Goal: Information Seeking & Learning: Find specific page/section

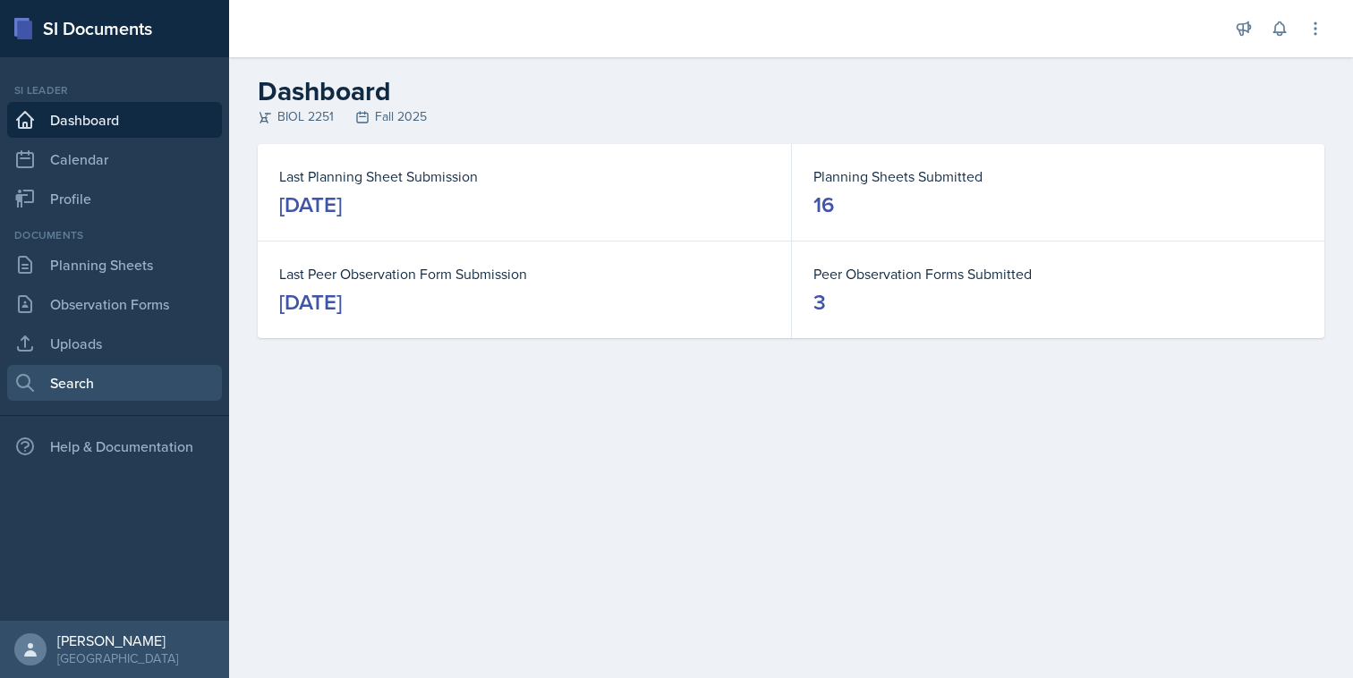
click at [177, 369] on link "Search" at bounding box center [114, 383] width 215 height 36
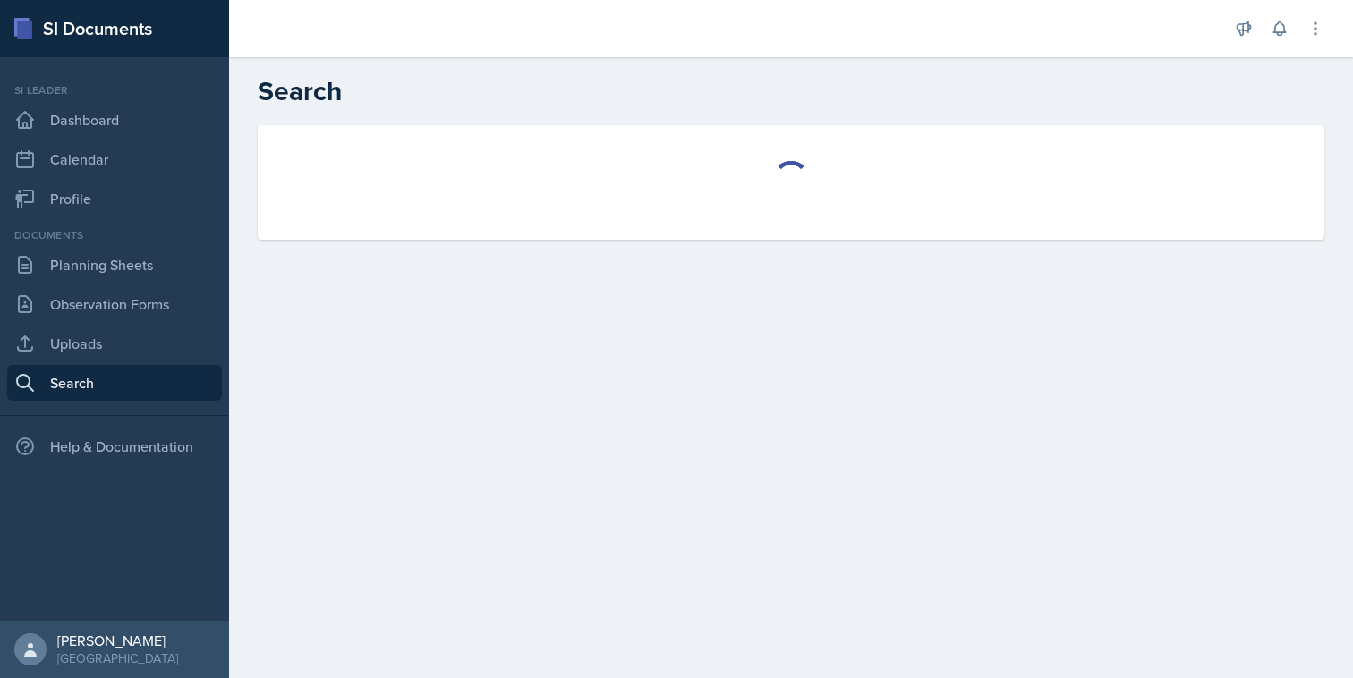
select select "all"
select select "1"
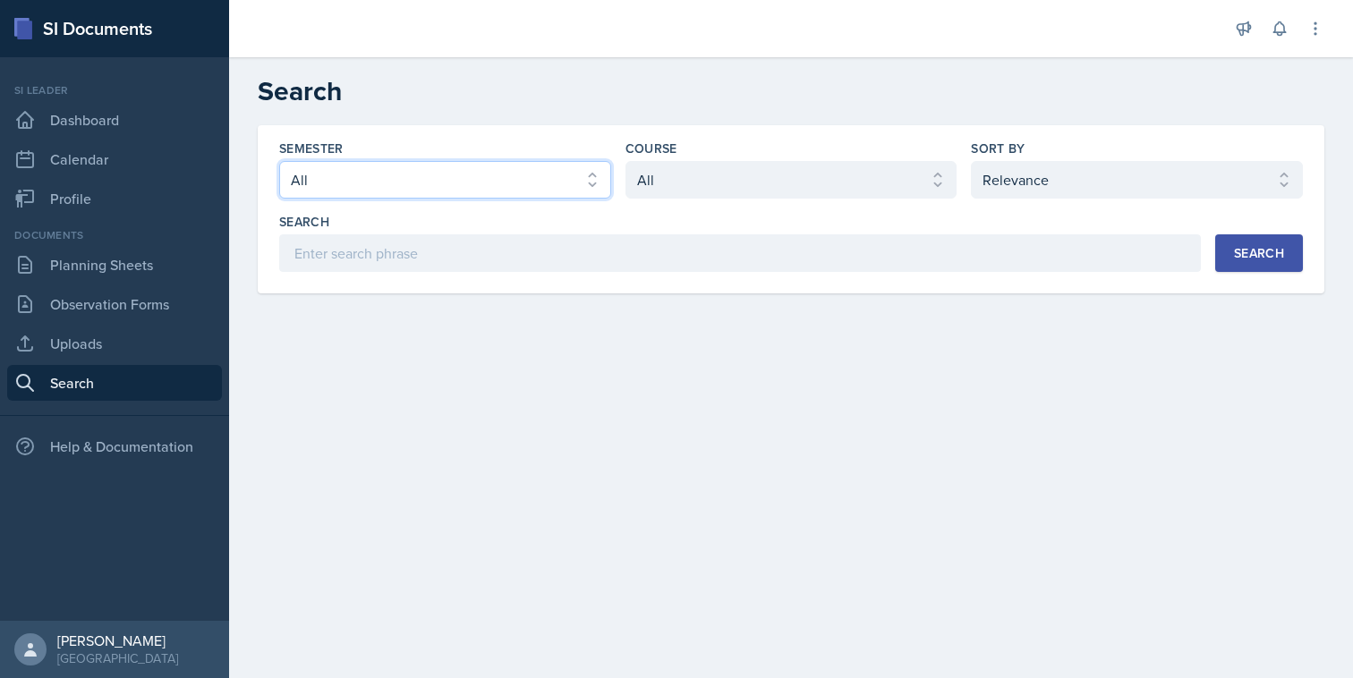
click at [559, 185] on select "Select semester All Fall 2025 Summer 2025 Spring 2025 Fall 2024 Summer 2024 Spr…" at bounding box center [445, 180] width 332 height 38
select select "2bed604d-1099-4043-b1bc-2365e8740244"
click at [279, 161] on select "Select semester All Fall 2025 Summer 2025 Spring 2025 Fall 2024 Summer 2024 Spr…" at bounding box center [445, 180] width 332 height 38
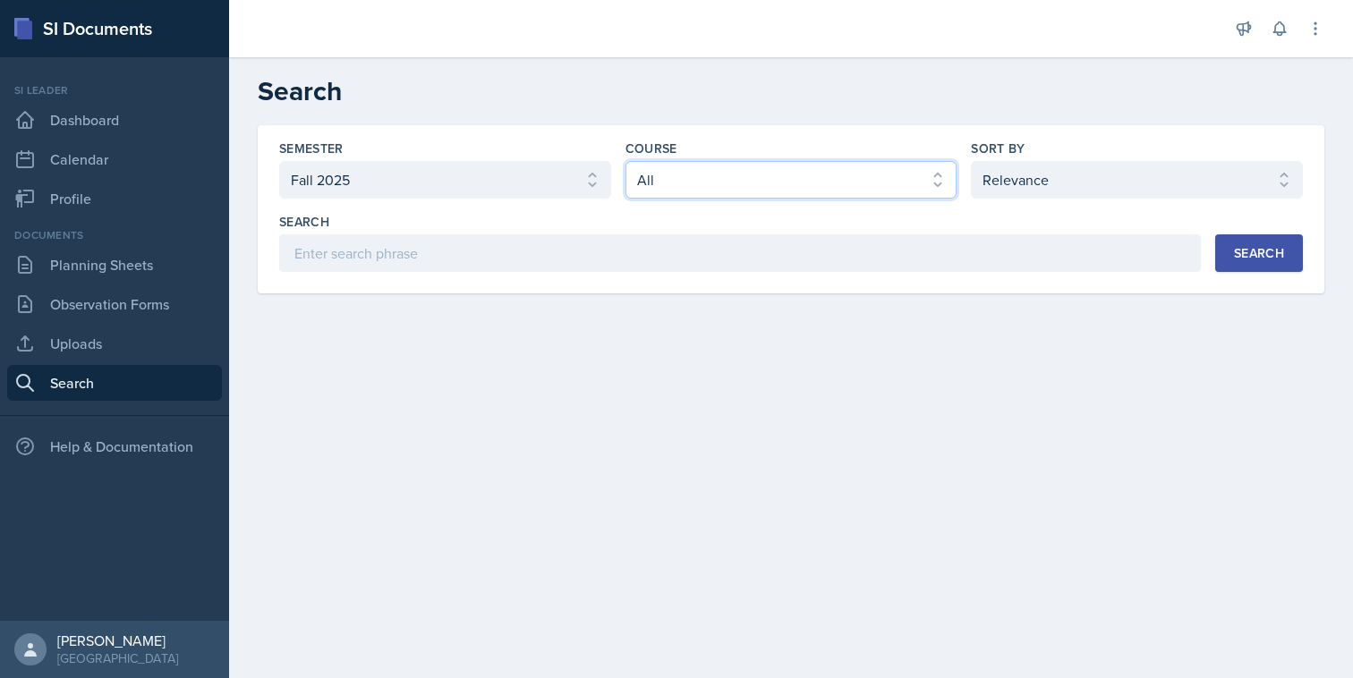
click at [652, 187] on select "Select course All ACCT 2101 ACCT 2102 ACCT 4050 ANTH 1102 ANTH 3301 ARCH 1000 A…" at bounding box center [792, 180] width 332 height 38
select select "7af7e509-a96f-40a7-91fb-963a61fbbc4a"
click at [626, 161] on select "Select course All ACCT 2101 ACCT 2102 ACCT 4050 ANTH 1102 ANTH 3301 ARCH 1000 A…" at bounding box center [792, 180] width 332 height 38
click at [1249, 260] on div "Search" at bounding box center [1259, 253] width 50 height 14
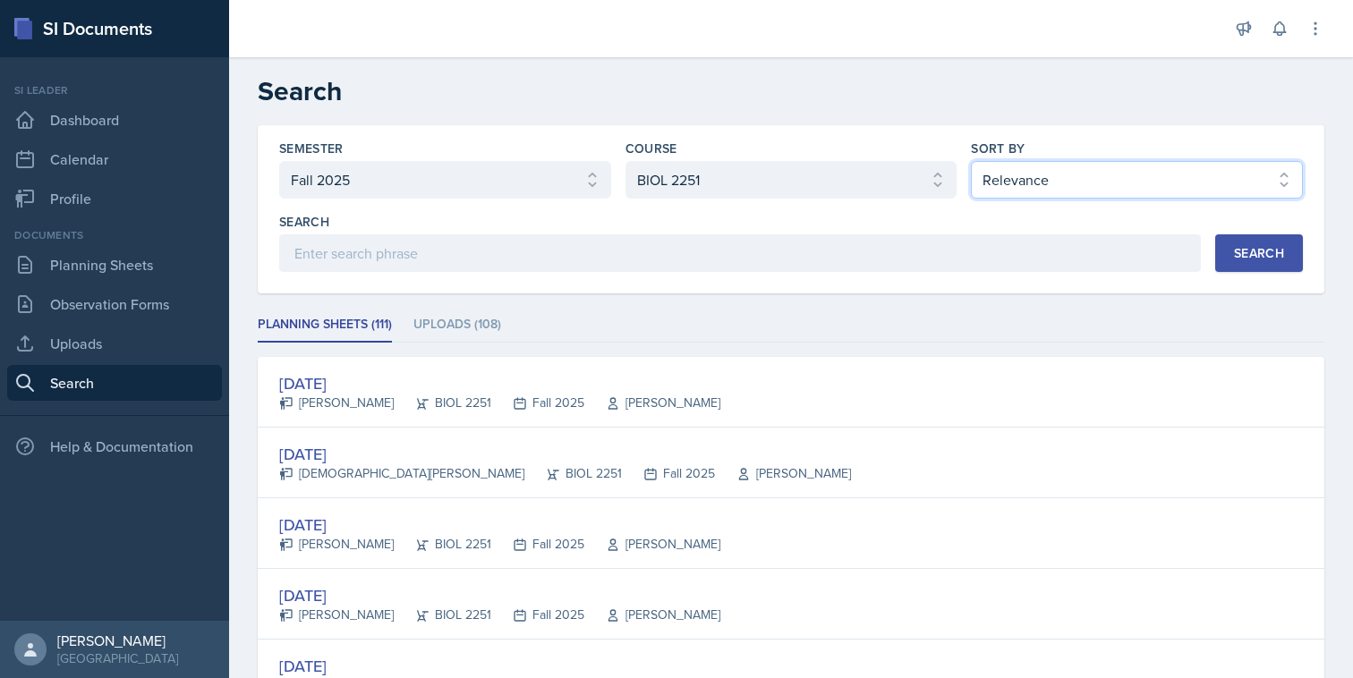
click at [992, 172] on select "Select sort by Relevance Document Date (Asc) Document Date (Desc)" at bounding box center [1137, 180] width 332 height 38
click at [971, 161] on select "Select sort by Relevance Document Date (Asc) Document Date (Desc)" at bounding box center [1137, 180] width 332 height 38
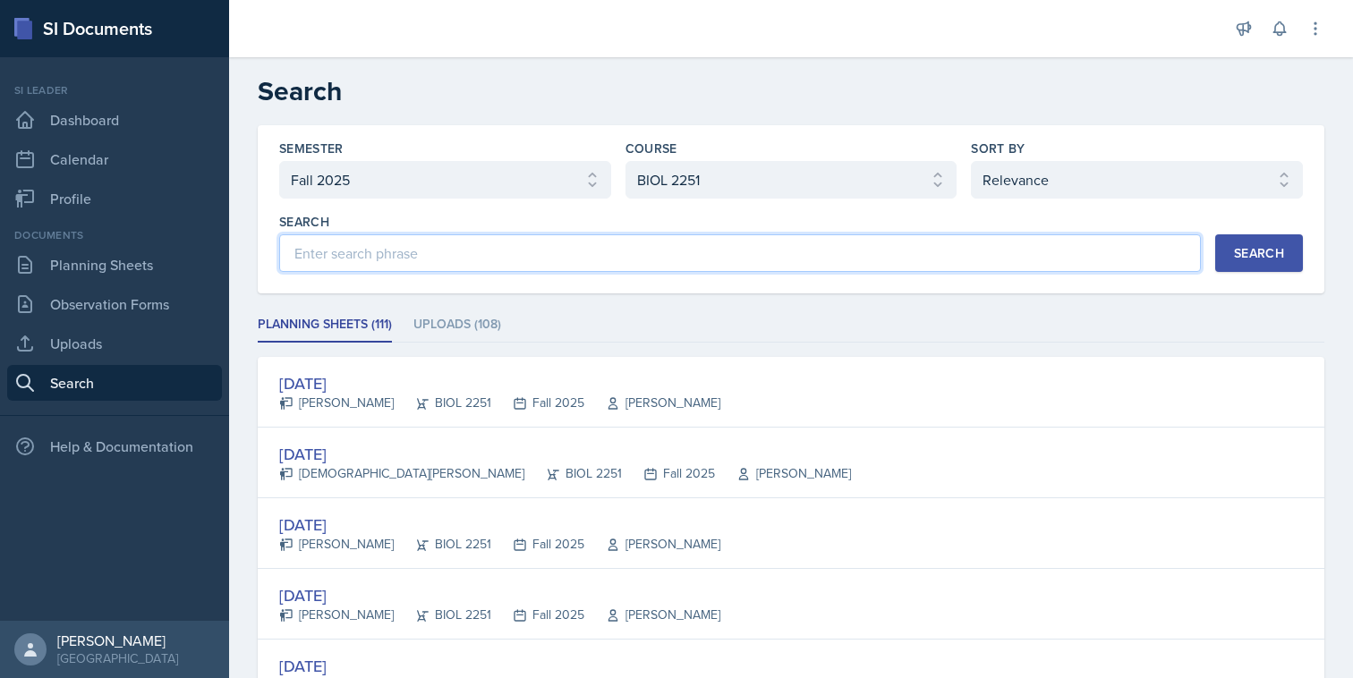
click at [760, 265] on input at bounding box center [740, 253] width 922 height 38
type input "stone"
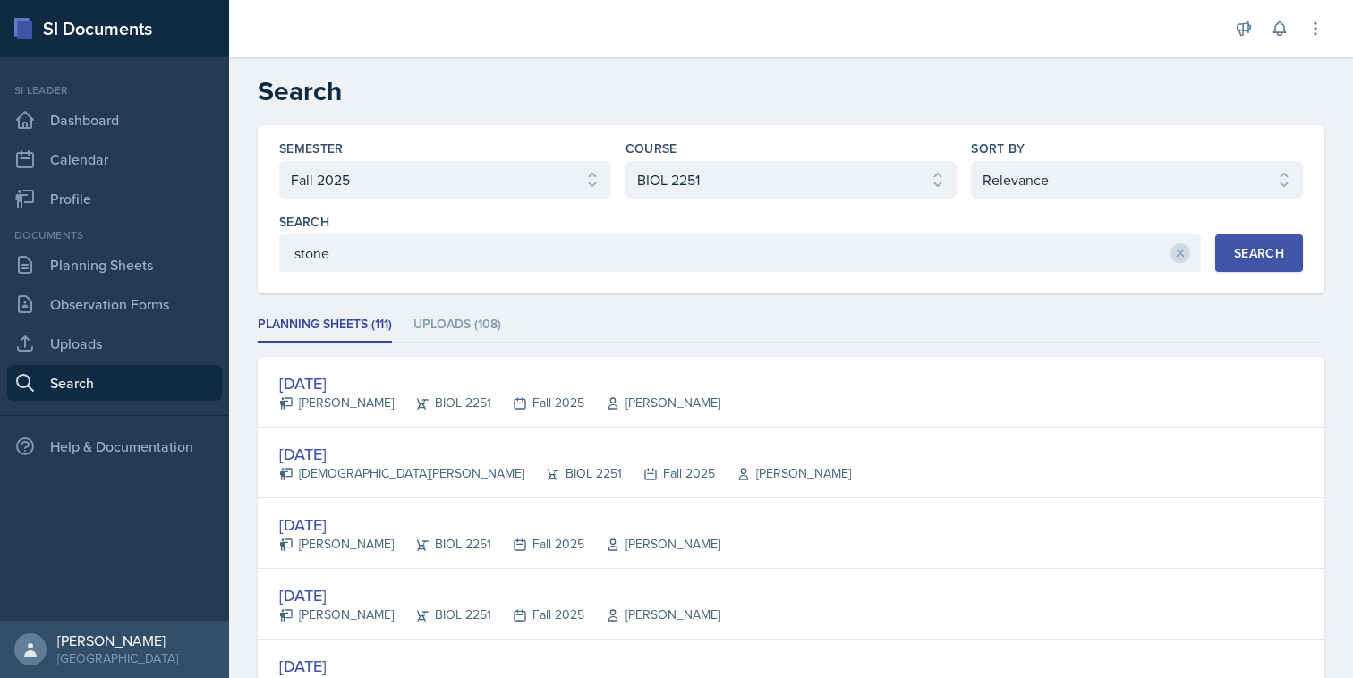
click at [1270, 258] on div "Search" at bounding box center [1259, 253] width 50 height 14
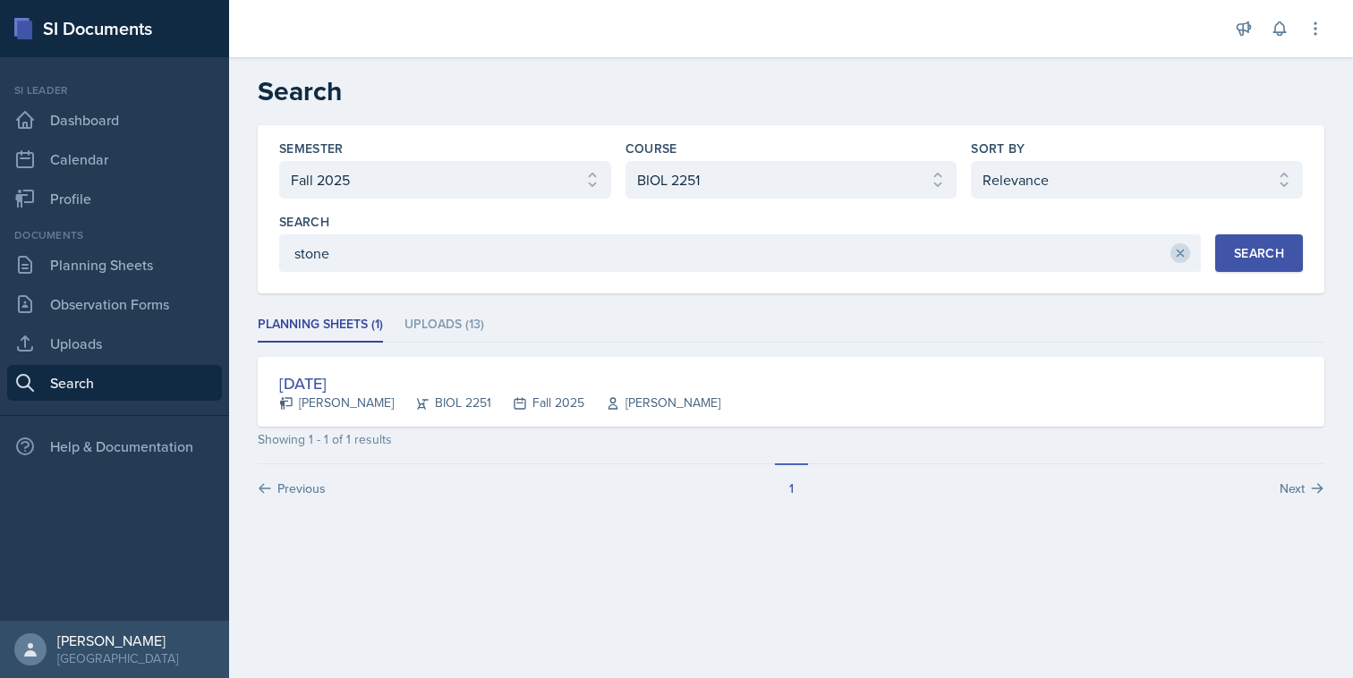
click at [1175, 253] on icon at bounding box center [1180, 253] width 13 height 13
click at [1243, 258] on div "Search" at bounding box center [1259, 253] width 50 height 14
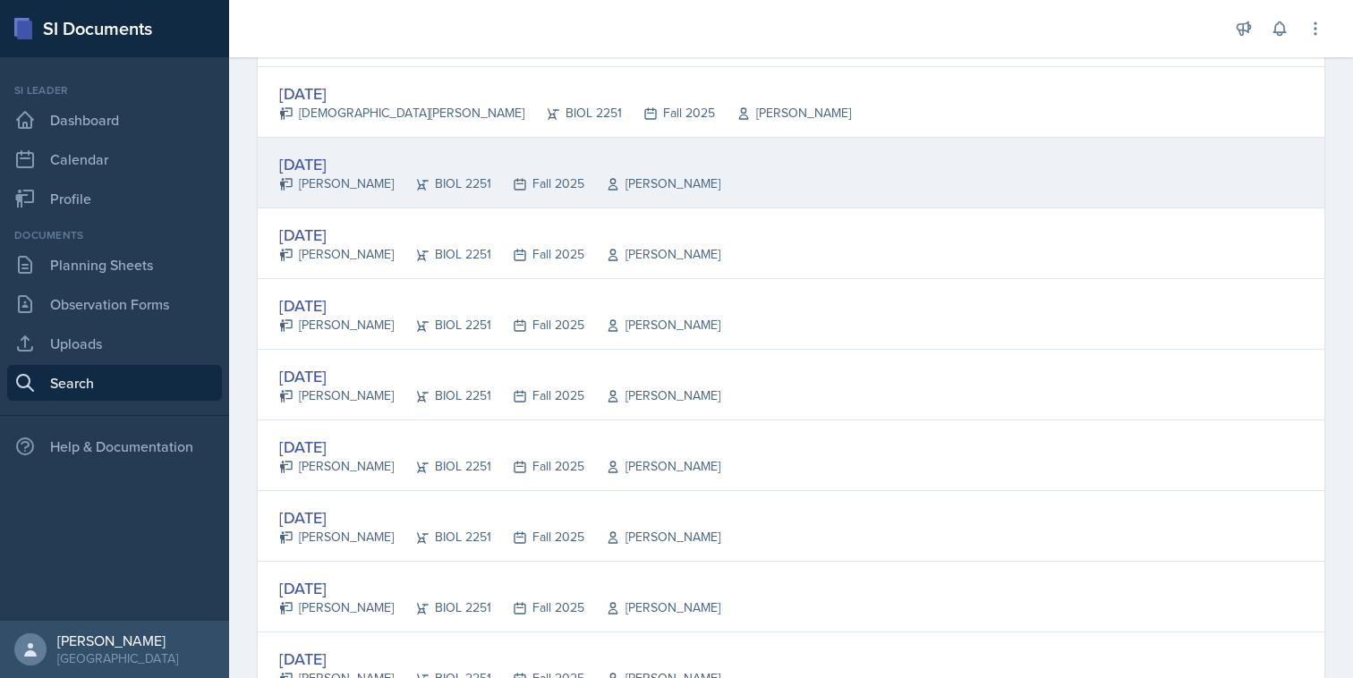
scroll to position [380, 0]
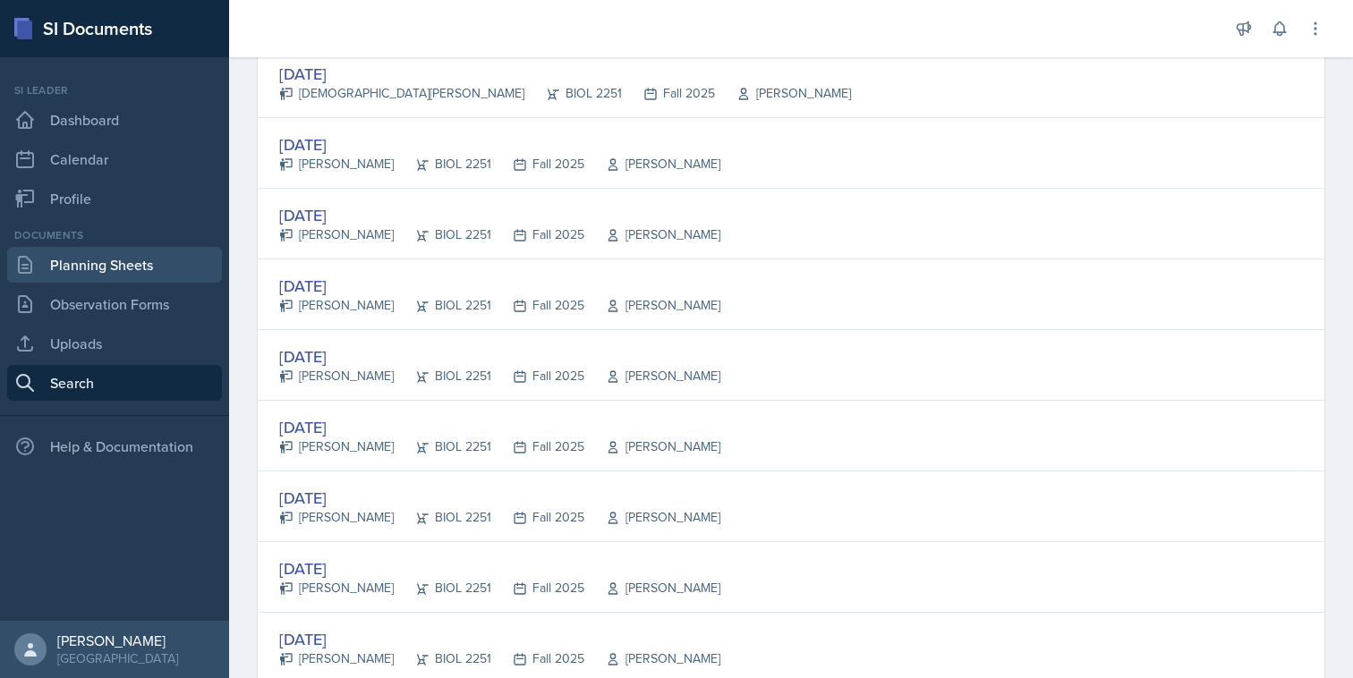
click at [98, 275] on link "Planning Sheets" at bounding box center [114, 265] width 215 height 36
